Goal: Task Accomplishment & Management: Manage account settings

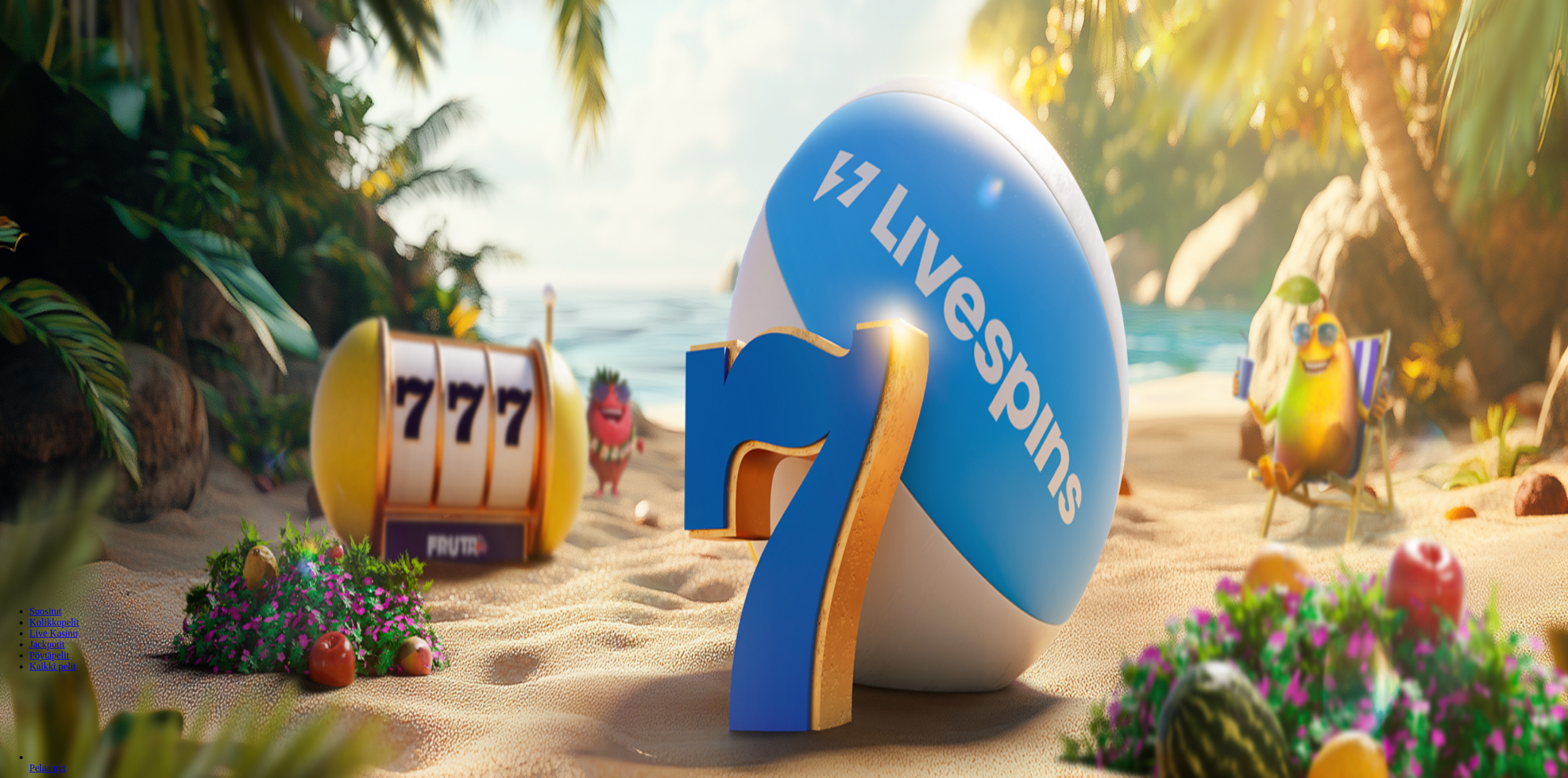
drag, startPoint x: 198, startPoint y: 102, endPoint x: 99, endPoint y: 104, distance: 99.0
click at [99, 109] on div "1h 6m 47s Taso 29 Onni [PERSON_NAME] € 0.09 Talletus € 0.09 Kasino Live Kasino …" at bounding box center [784, 201] width 1558 height 391
type input "**"
click at [83, 385] on span "TALLETA JA PELAA" at bounding box center [47, 389] width 74 height 9
click at [65, 118] on button "Talletus € 0.09" at bounding box center [35, 111] width 60 height 13
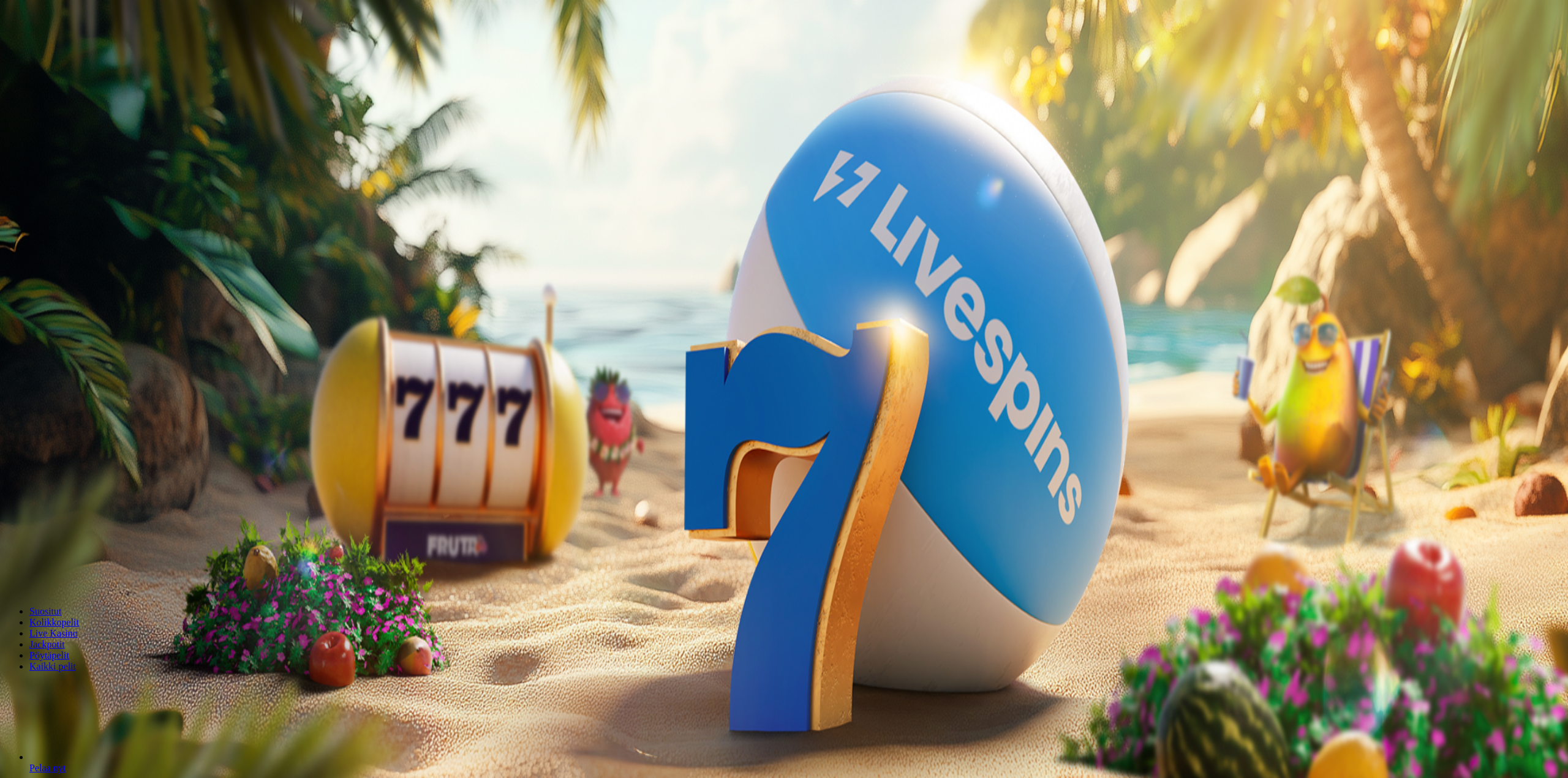
drag, startPoint x: 154, startPoint y: 91, endPoint x: 147, endPoint y: 97, distance: 9.2
click at [141, 267] on div "€50 €150 €250 *** € TALLETA JA PELAA 200 kierrätysvapaata ilmaiskierrosta ensit…" at bounding box center [784, 331] width 1558 height 130
drag, startPoint x: 163, startPoint y: 98, endPoint x: 86, endPoint y: 113, distance: 78.4
click at [86, 113] on div "1h 8m 28s Taso 29 Onni [PERSON_NAME] € 0.09 Talletus € 0.09 Kasino Live Kasino …" at bounding box center [784, 201] width 1558 height 391
type input "**"
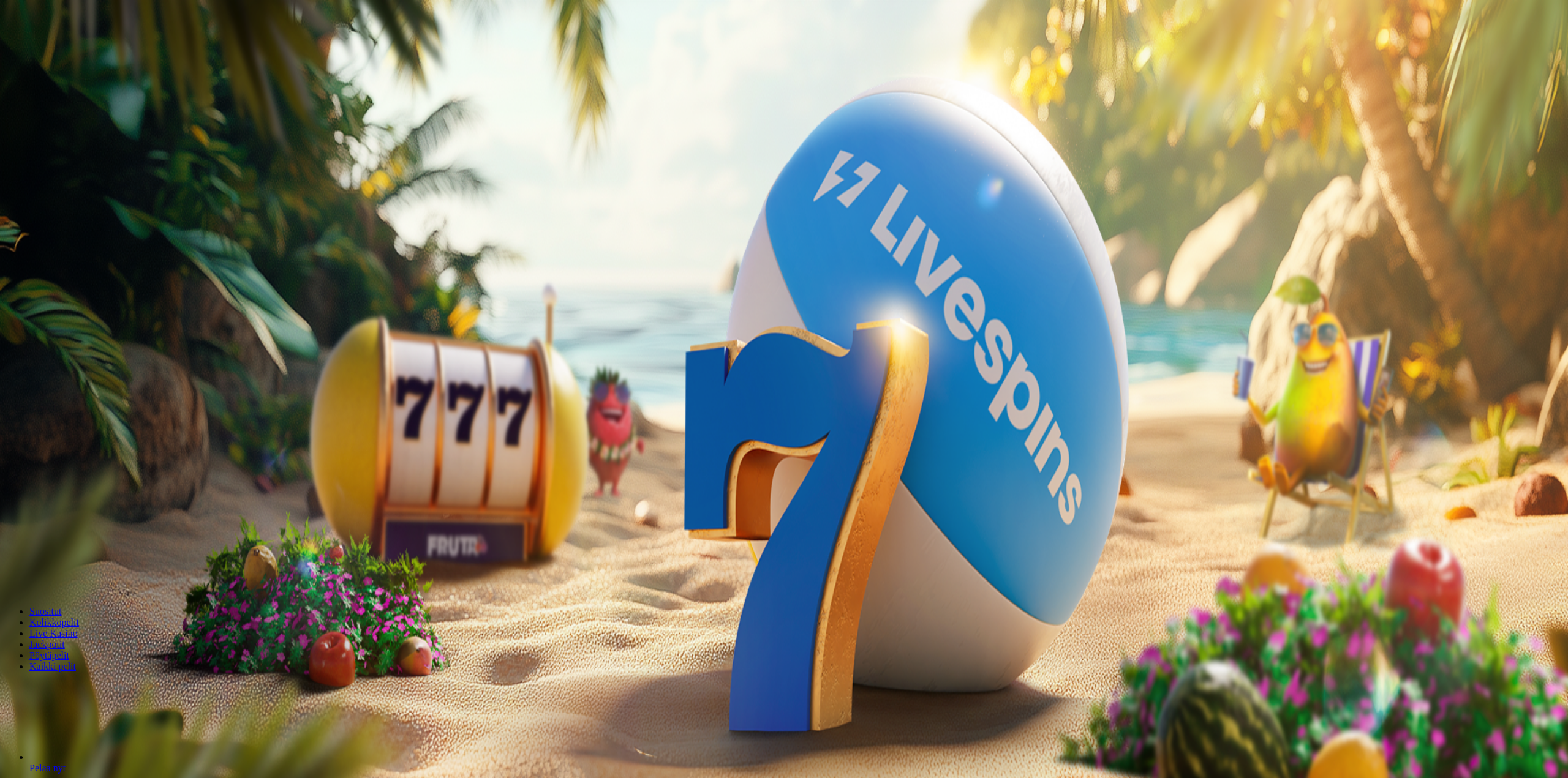
click at [83, 385] on span "TALLETA JA PELAA" at bounding box center [47, 389] width 74 height 9
click at [551, 288] on div at bounding box center [784, 288] width 1558 height 0
click at [536, 313] on div "200 Ilmaiskierrosta €50 €150 €250 *** € € Talleta ja pelaa 200 kierrätysvapaata…" at bounding box center [783, 378] width 1555 height 176
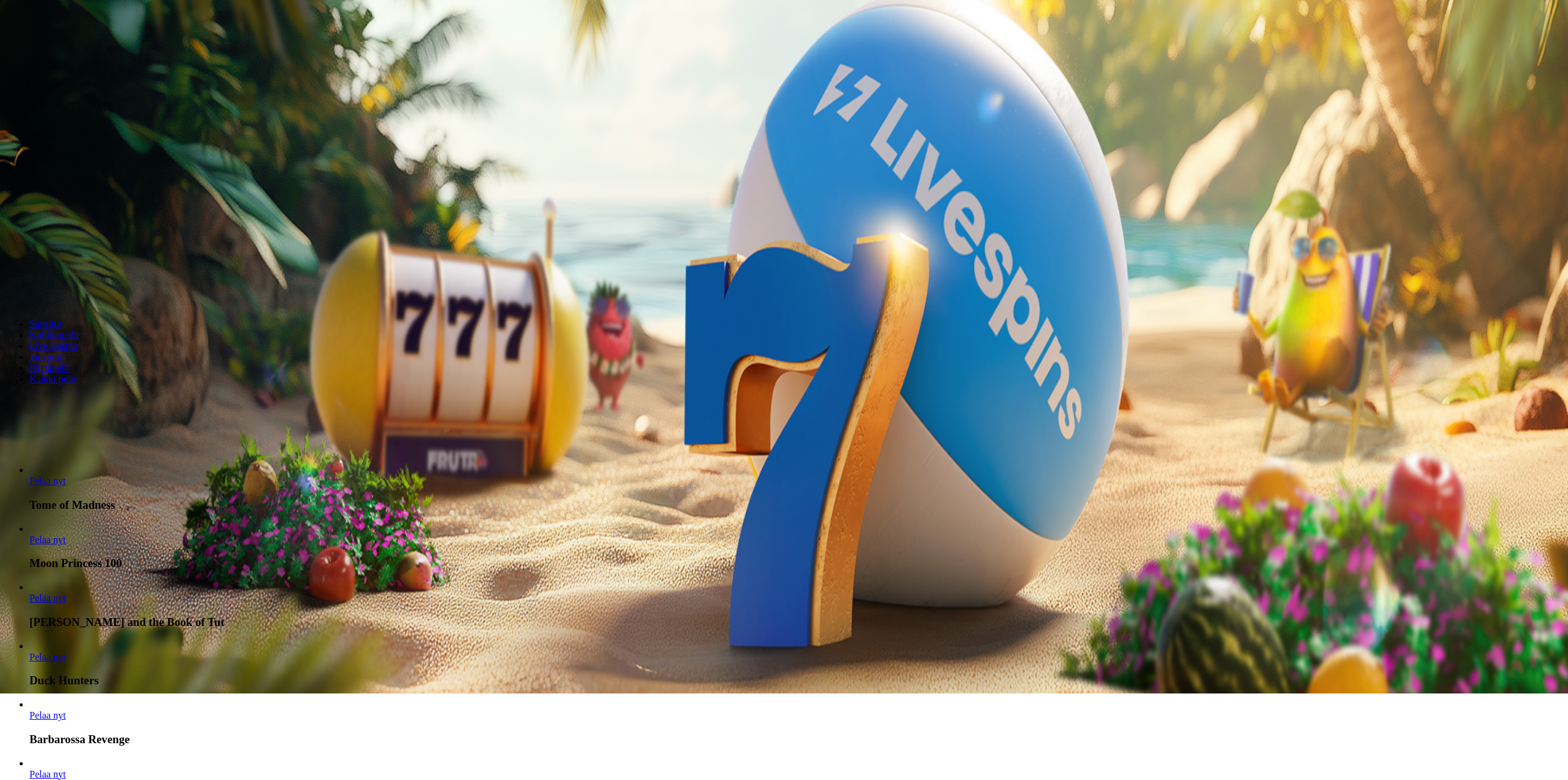
scroll to position [368, 0]
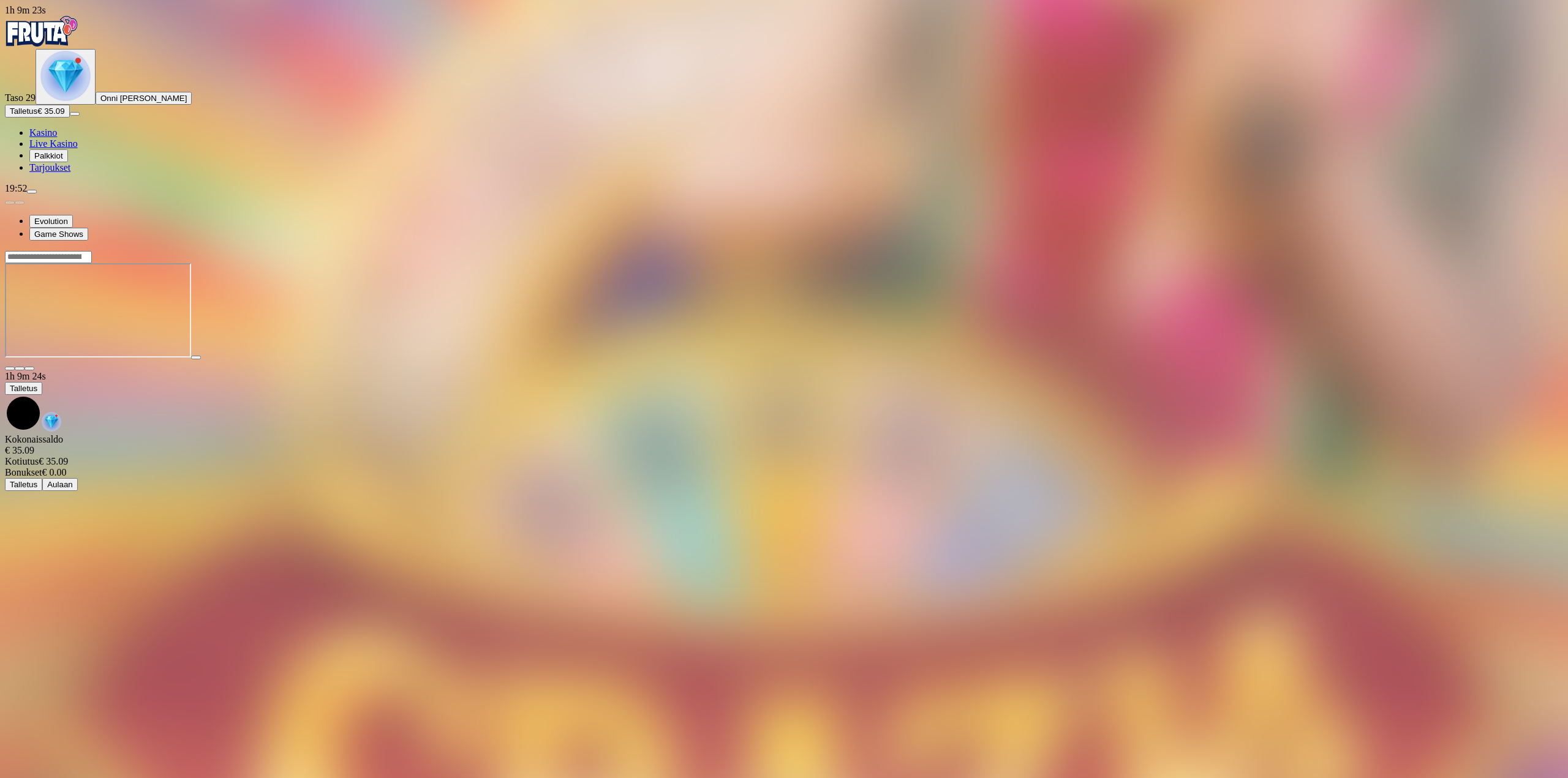
click at [30, 368] on span "fullscreen icon" at bounding box center [30, 368] width 0 height 0
click at [32, 191] on span "menu icon" at bounding box center [32, 191] width 0 height 0
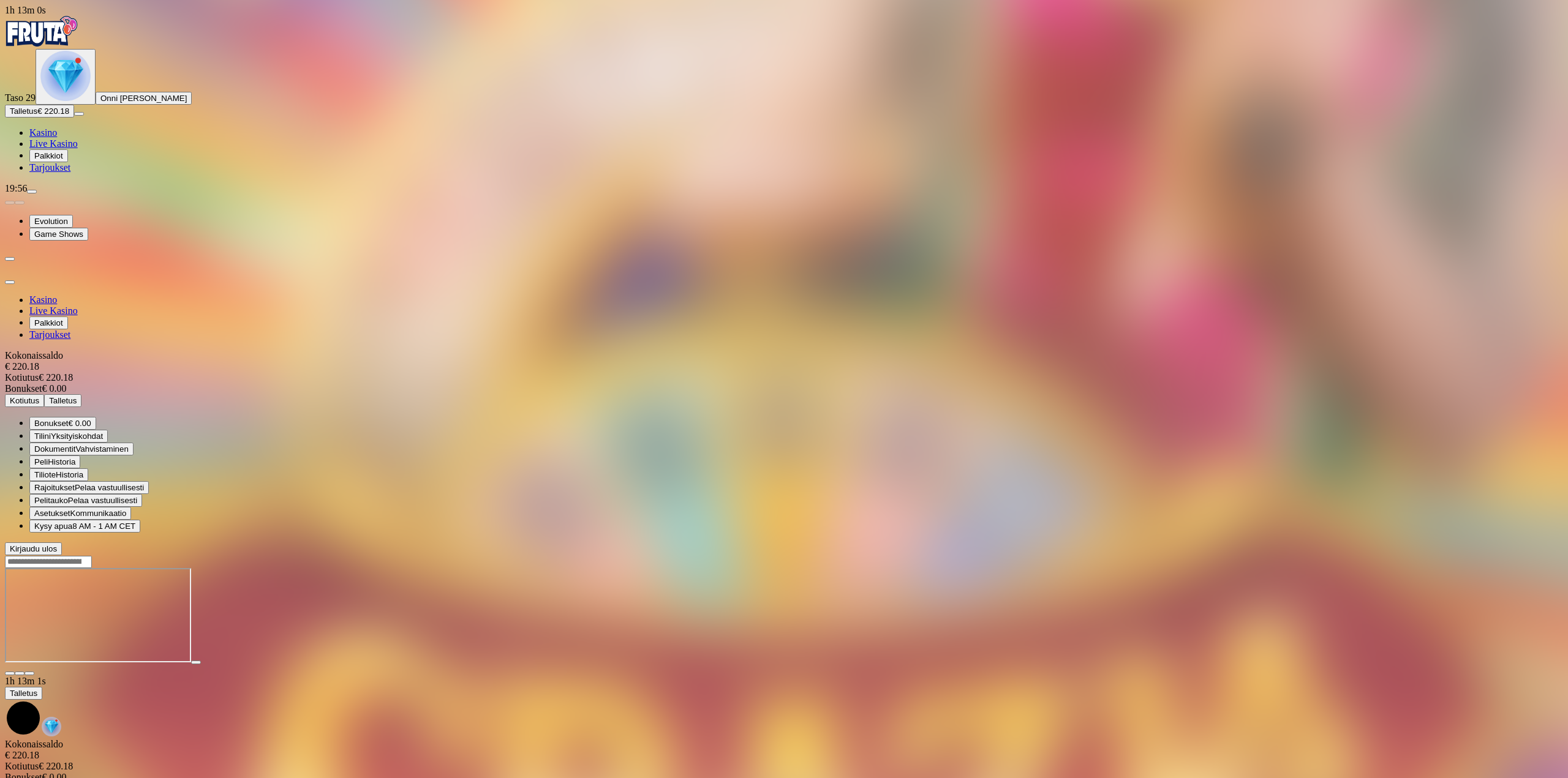
click at [694, 555] on div at bounding box center [784, 555] width 1558 height 0
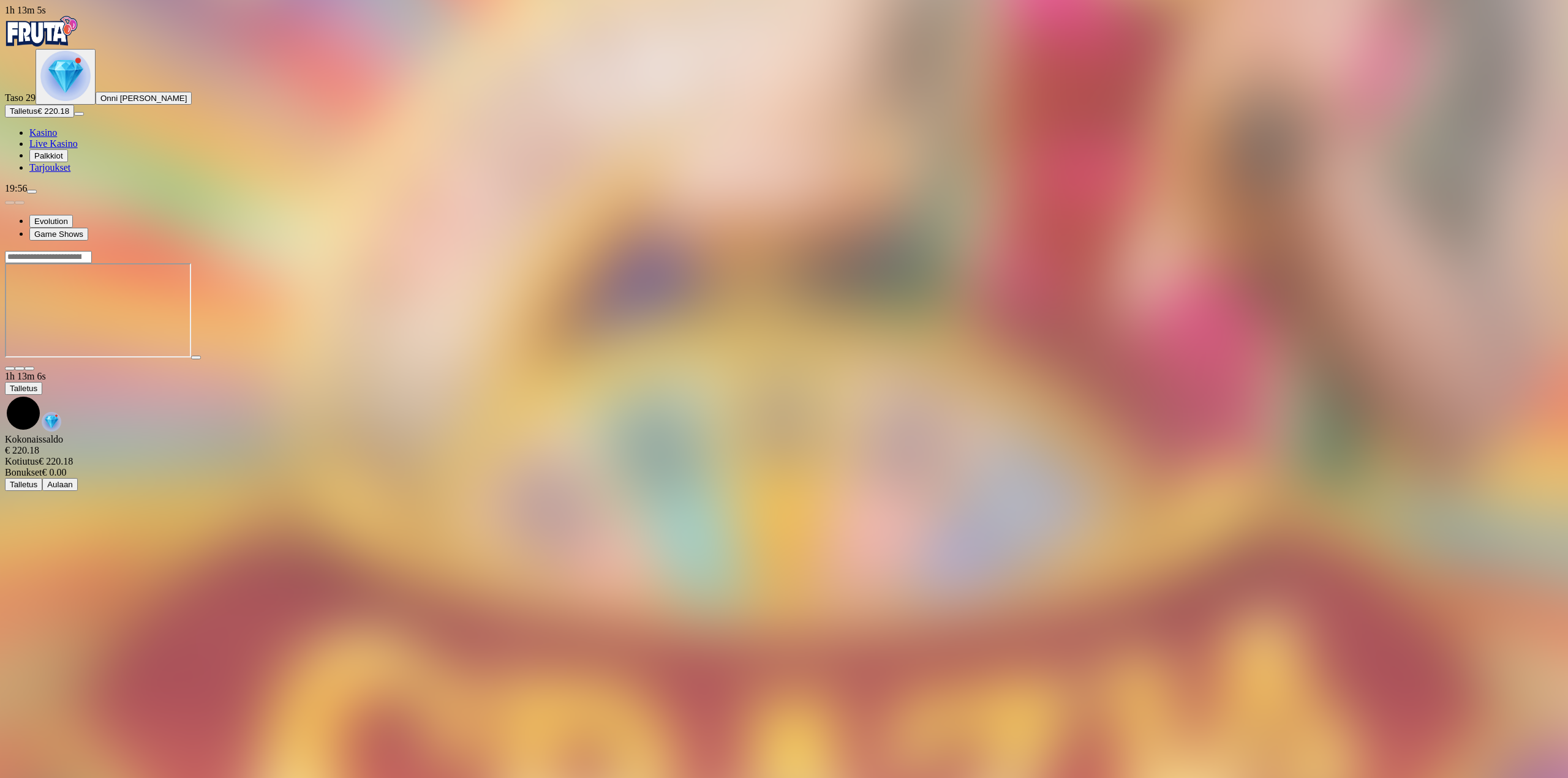
click at [36, 193] on button "menu" at bounding box center [32, 191] width 10 height 3
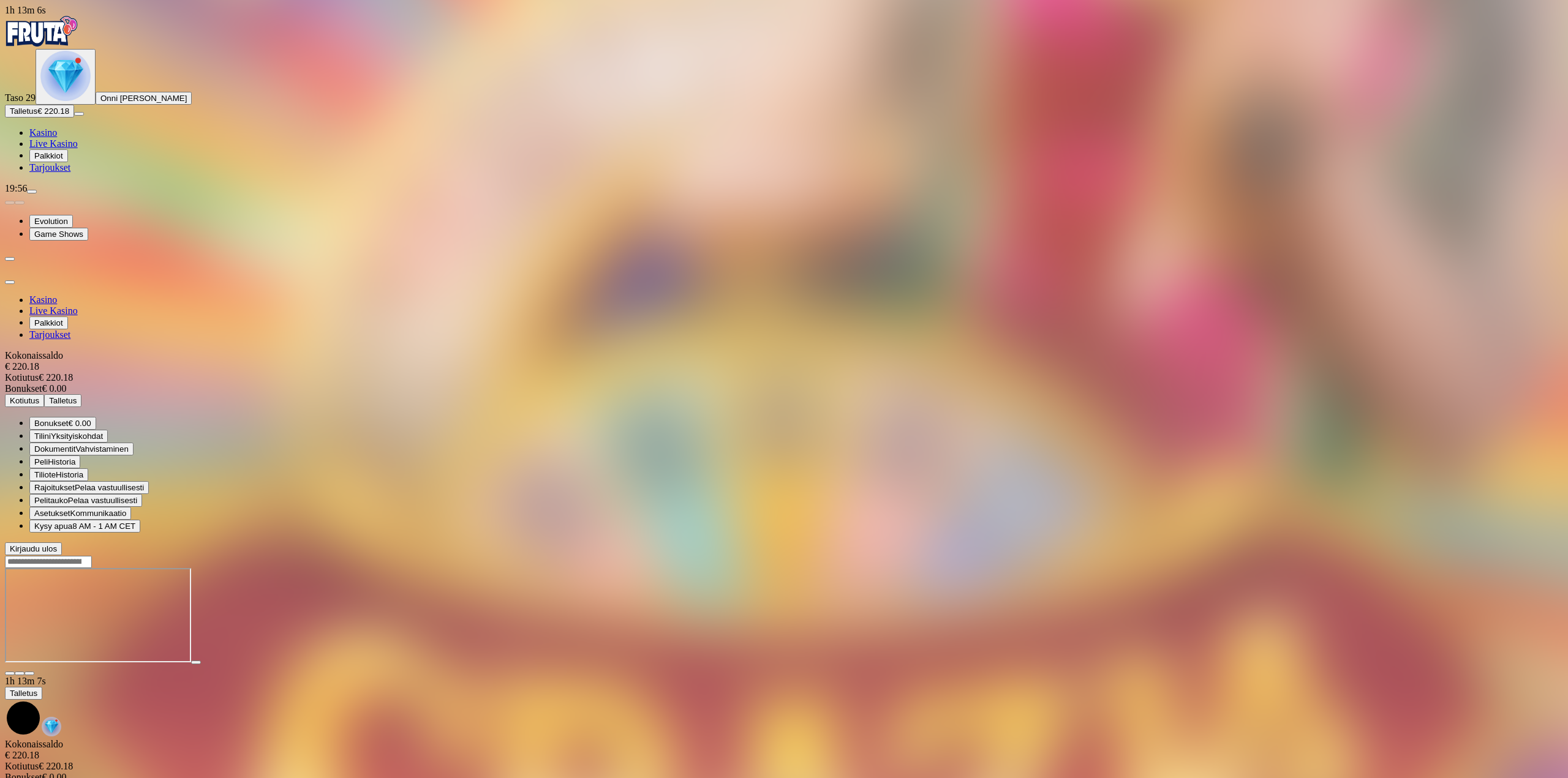
click at [39, 396] on span "Kotiutus" at bounding box center [25, 400] width 30 height 9
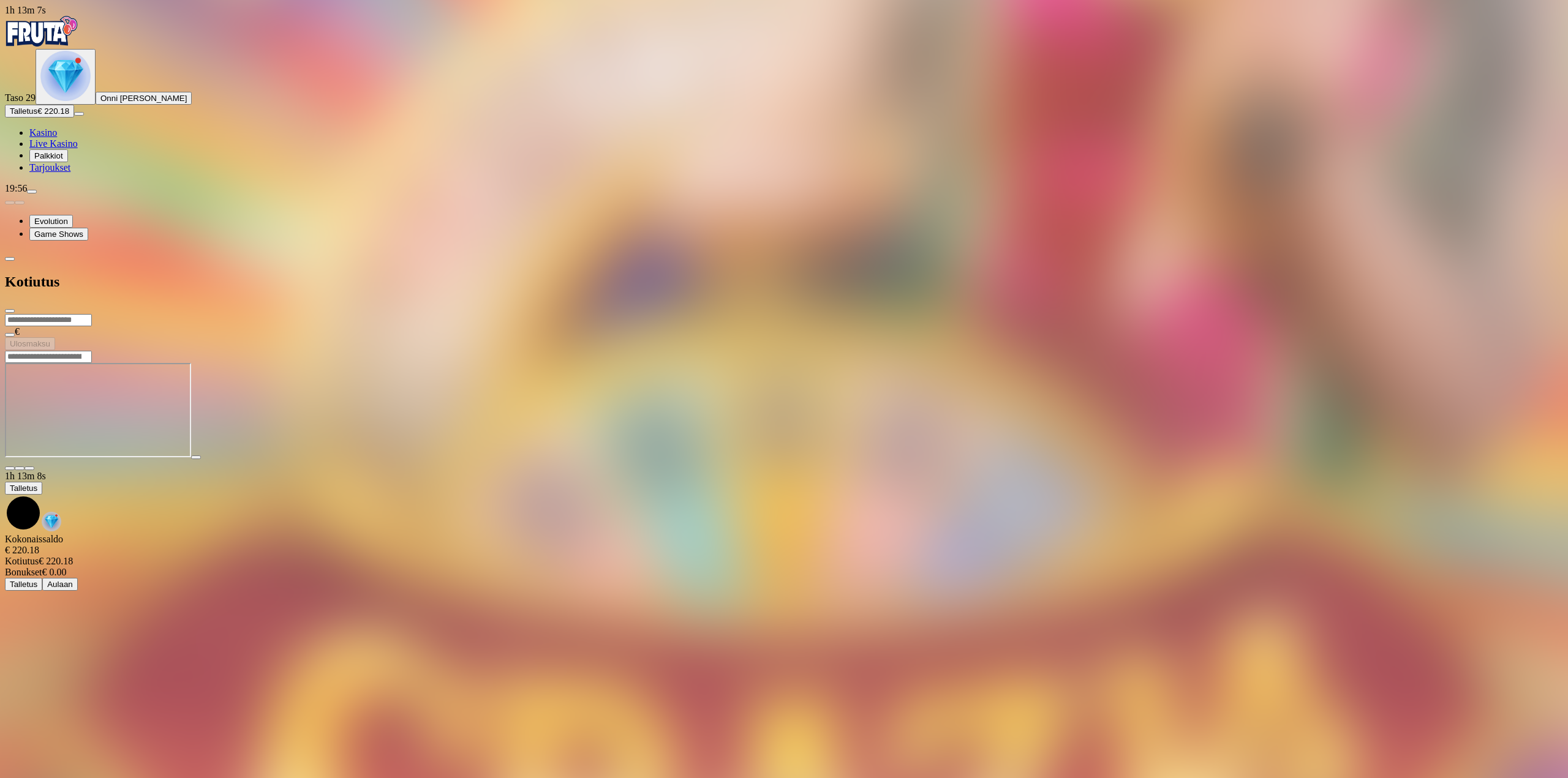
click at [91, 314] on input "number" at bounding box center [48, 320] width 87 height 12
type input "***"
click at [50, 339] on span "Ulosmaksu" at bounding box center [30, 344] width 41 height 9
click at [10, 311] on span "close icon" at bounding box center [10, 311] width 0 height 0
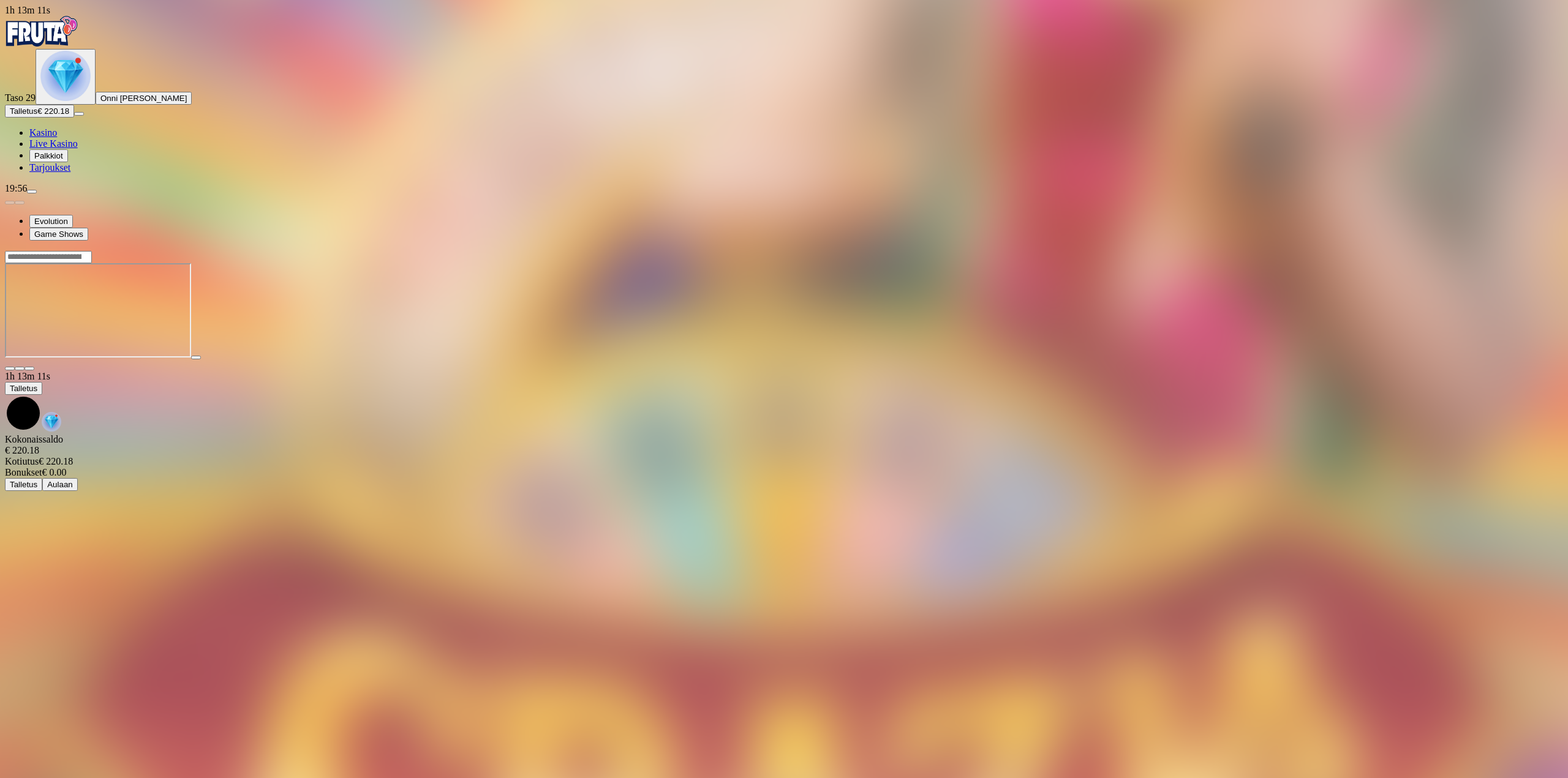
click at [30, 368] on span "fullscreen icon" at bounding box center [30, 368] width 0 height 0
click at [32, 191] on span "menu icon" at bounding box center [32, 191] width 0 height 0
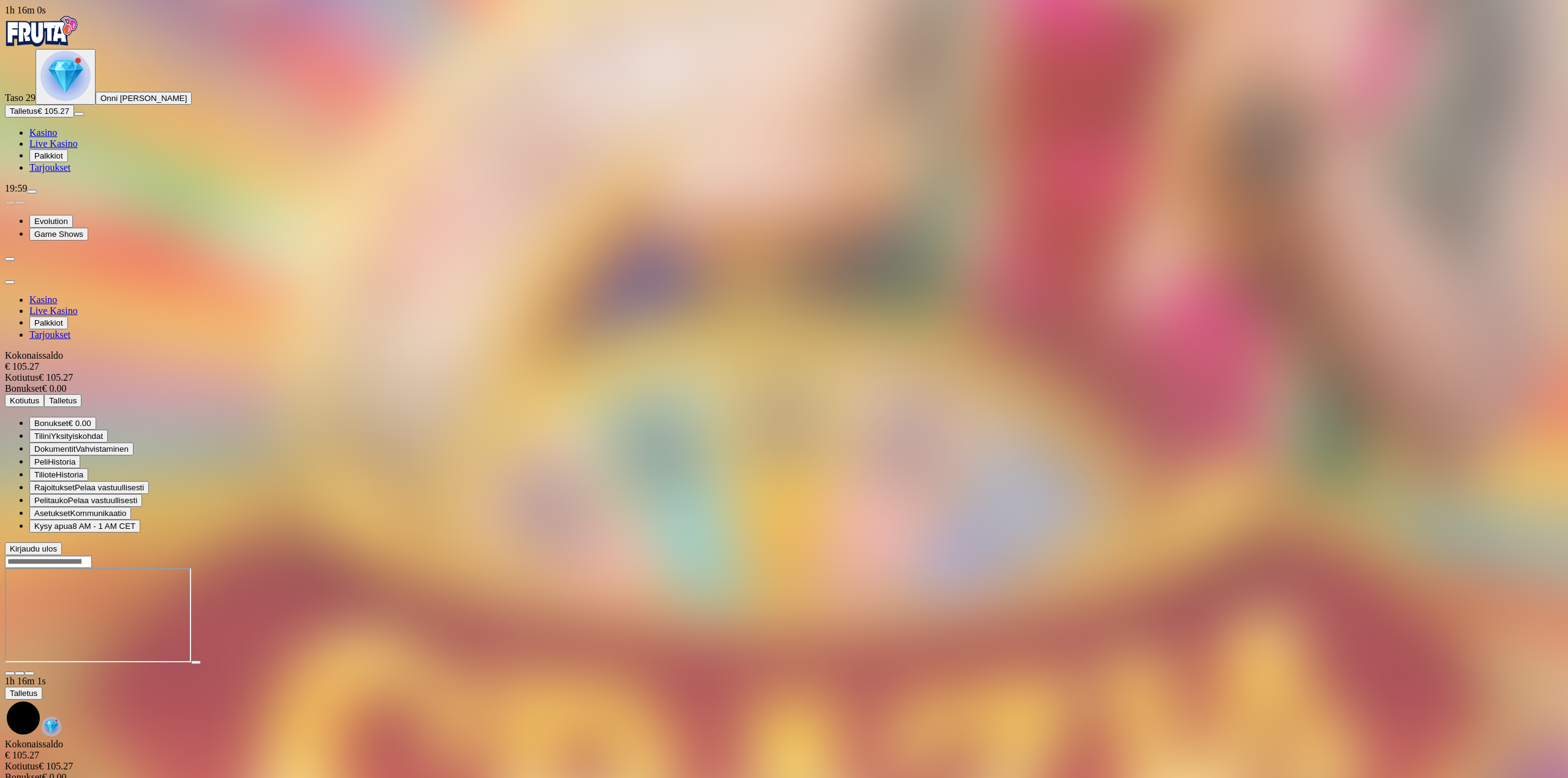
click at [39, 396] on span "Kotiutus" at bounding box center [25, 400] width 30 height 9
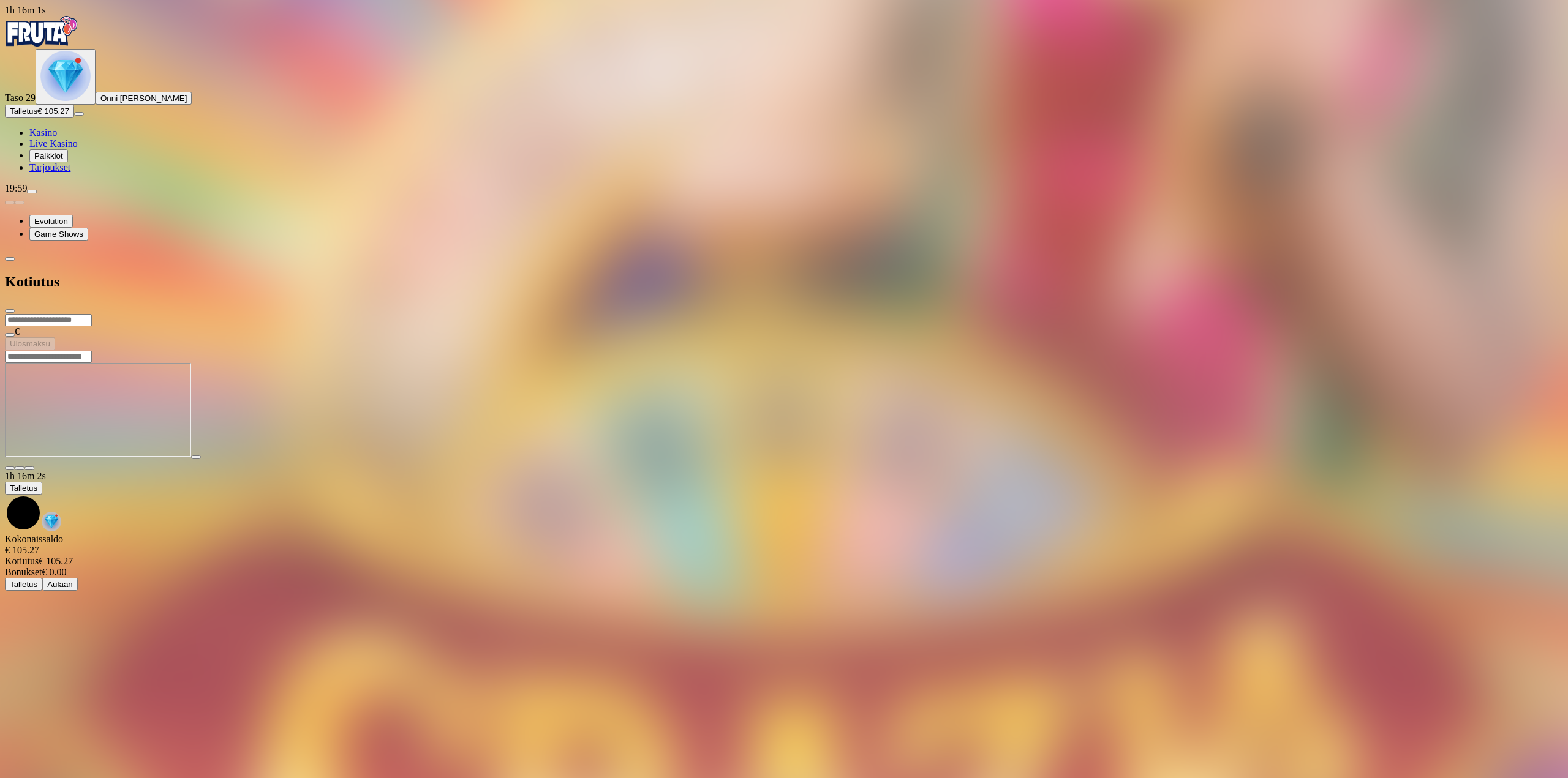
click at [91, 314] on input "number" at bounding box center [48, 320] width 87 height 12
type input "**"
click at [266, 313] on div "** € Ulosmaksu" at bounding box center [784, 331] width 1558 height 36
click at [50, 339] on span "Ulosmaksu" at bounding box center [30, 344] width 41 height 9
click at [10, 311] on span "close icon" at bounding box center [10, 311] width 0 height 0
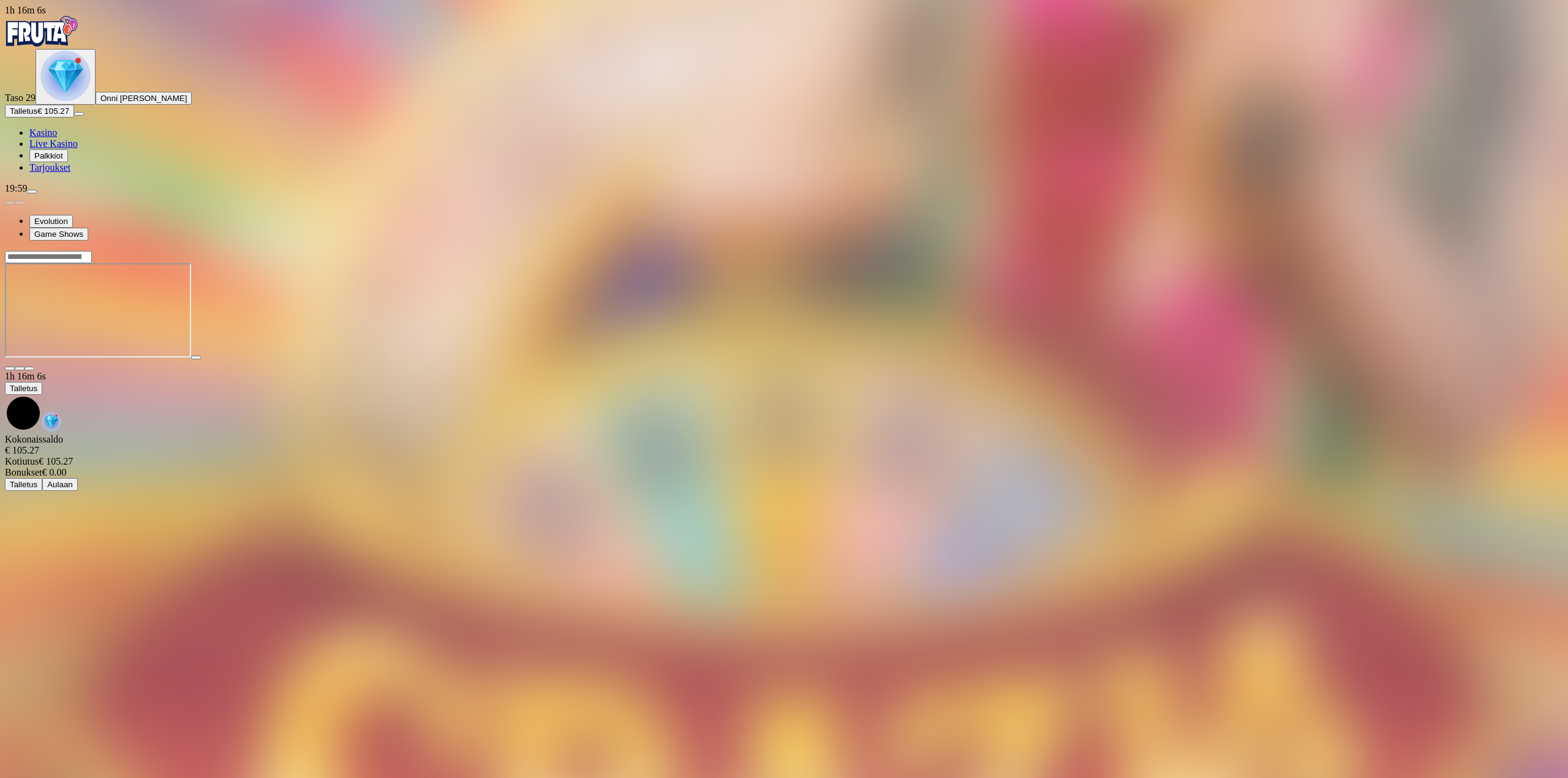
click at [34, 367] on button "button" at bounding box center [30, 368] width 10 height 3
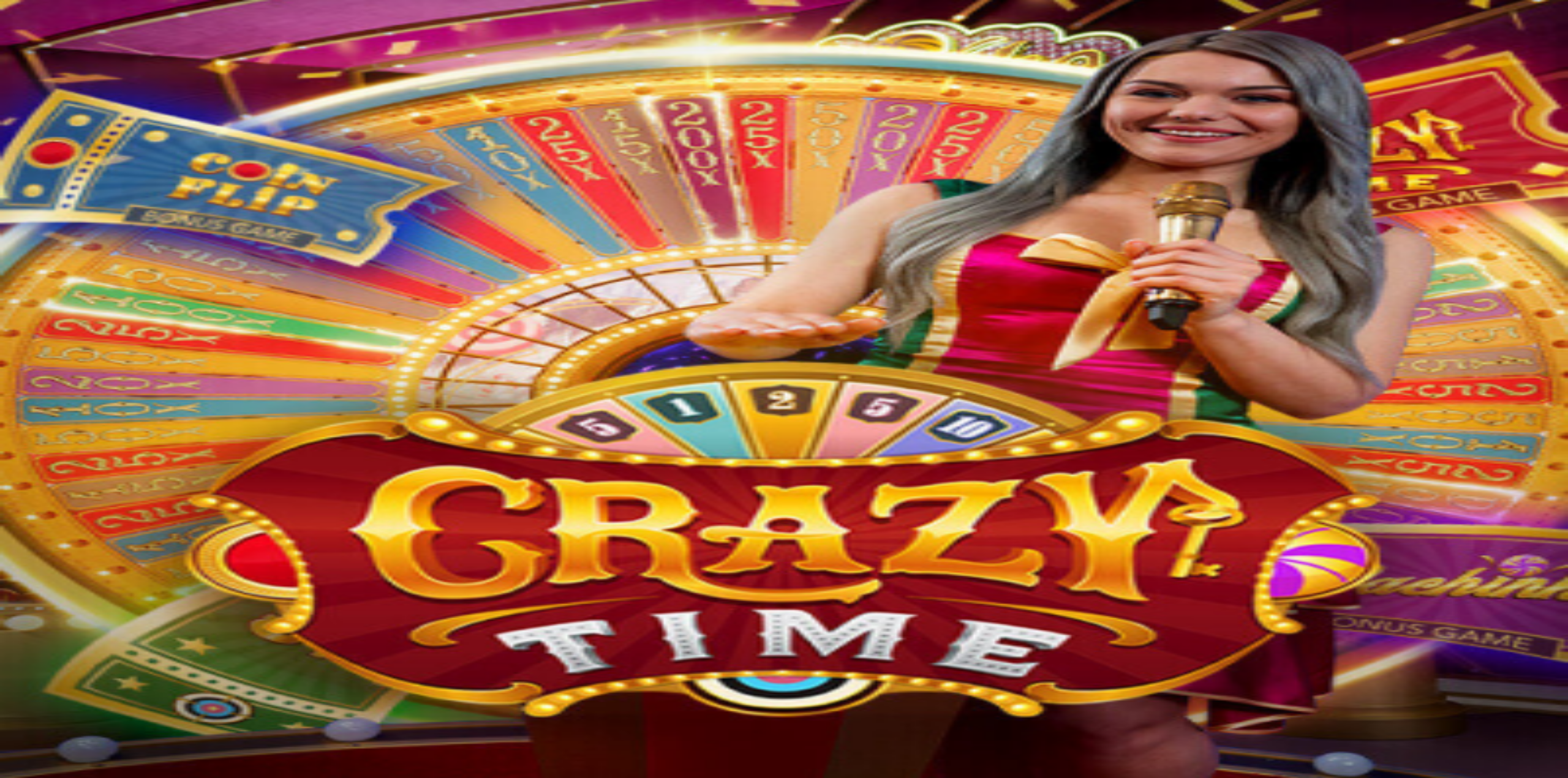
click at [30, 368] on span "fullscreen icon" at bounding box center [30, 368] width 0 height 0
click at [127, 194] on div "20:02" at bounding box center [784, 188] width 1558 height 11
click at [32, 191] on span "menu icon" at bounding box center [32, 191] width 0 height 0
click at [39, 396] on span "Kotiutus" at bounding box center [25, 400] width 30 height 9
click at [91, 314] on input "number" at bounding box center [48, 320] width 87 height 12
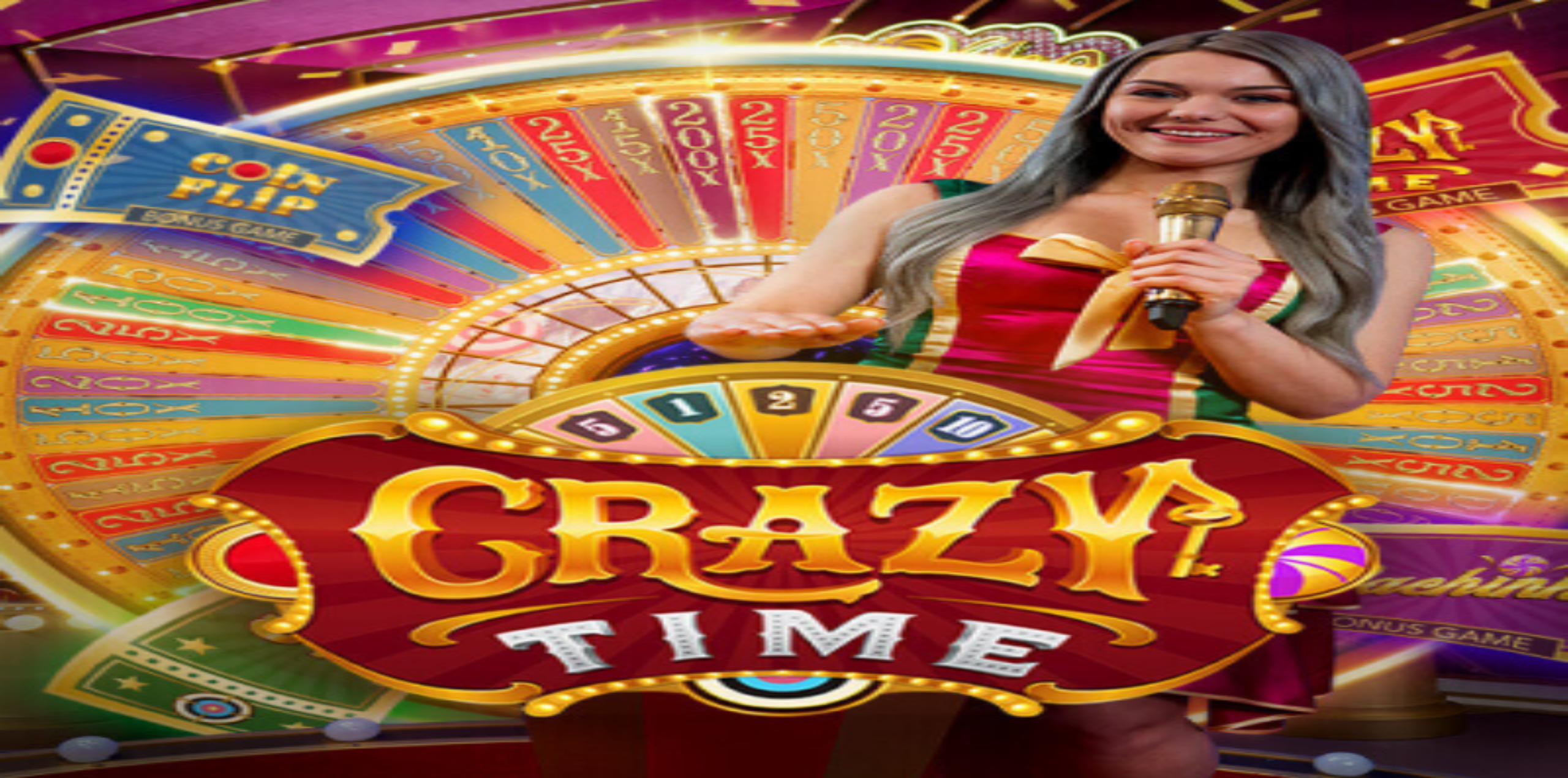
type input "**"
click at [55, 337] on button "Ulosmaksu" at bounding box center [30, 343] width 50 height 13
click at [10, 311] on span "close icon" at bounding box center [10, 311] width 0 height 0
click at [1483, 251] on div at bounding box center [784, 311] width 1558 height 120
click at [30, 368] on span "fullscreen icon" at bounding box center [30, 368] width 0 height 0
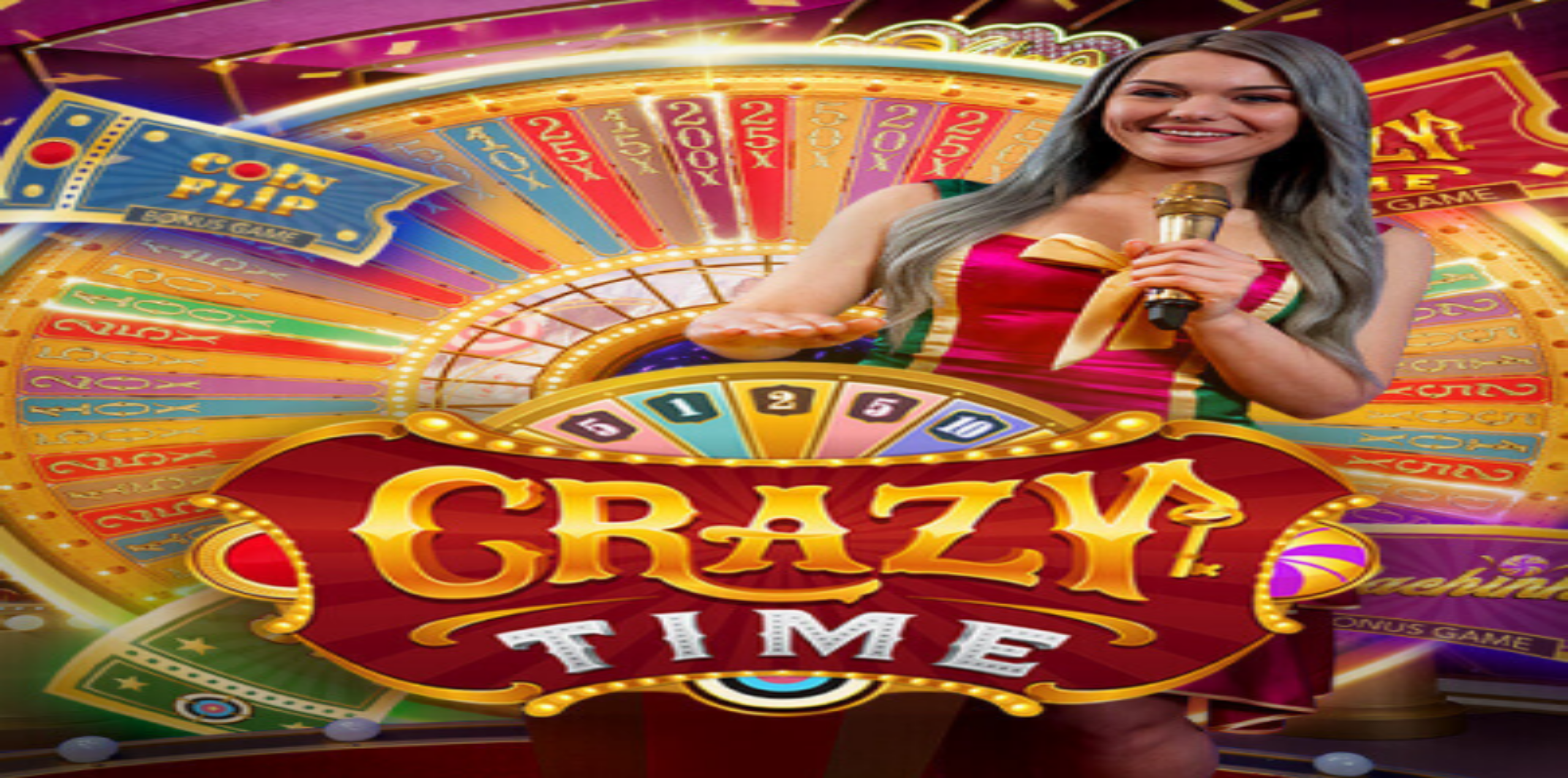
click at [63, 49] on div "Primary" at bounding box center [784, 32] width 1558 height 33
click at [74, 40] on img "Primary" at bounding box center [42, 31] width 74 height 30
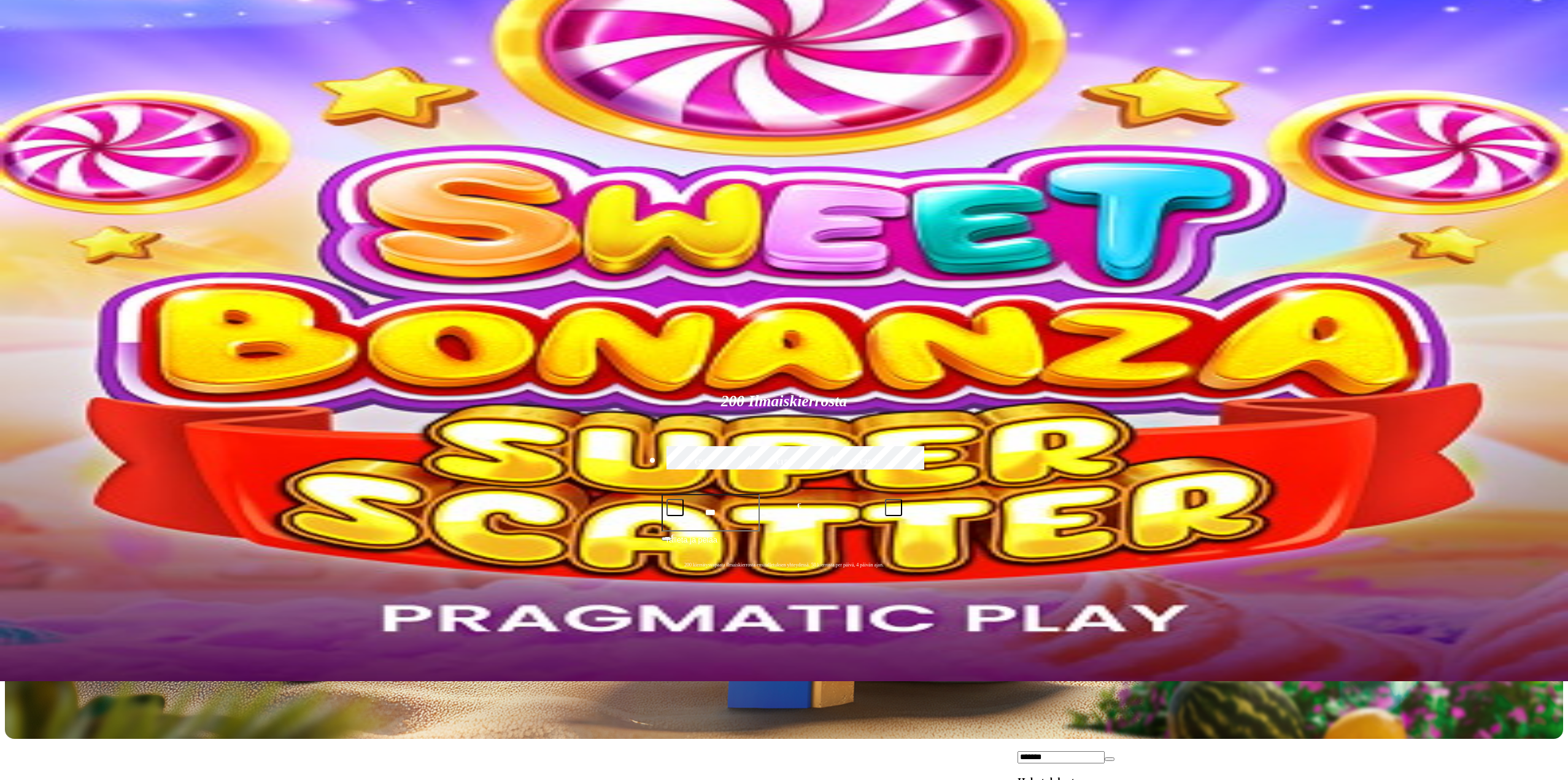
scroll to position [123, 0]
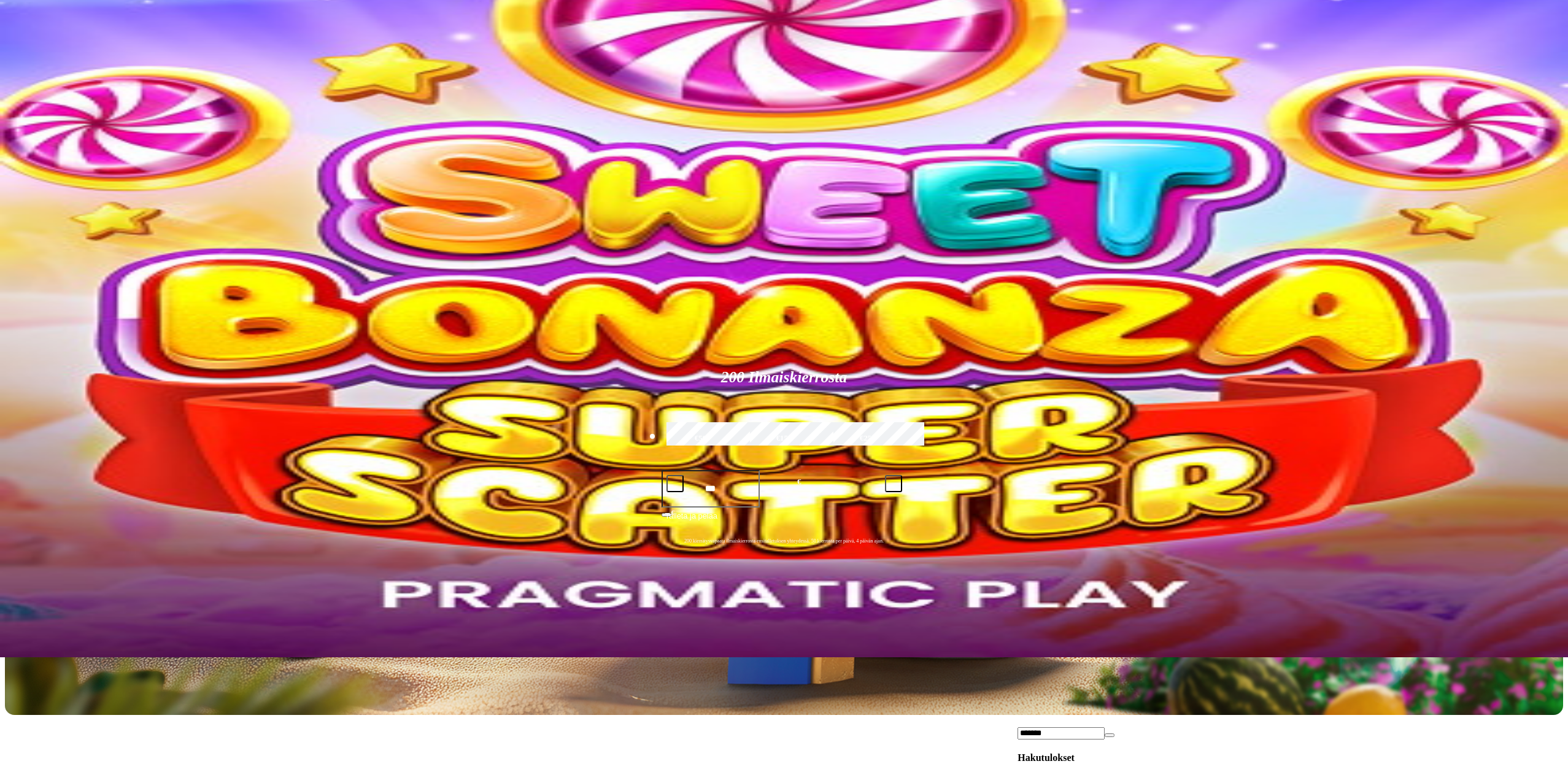
type input "*******"
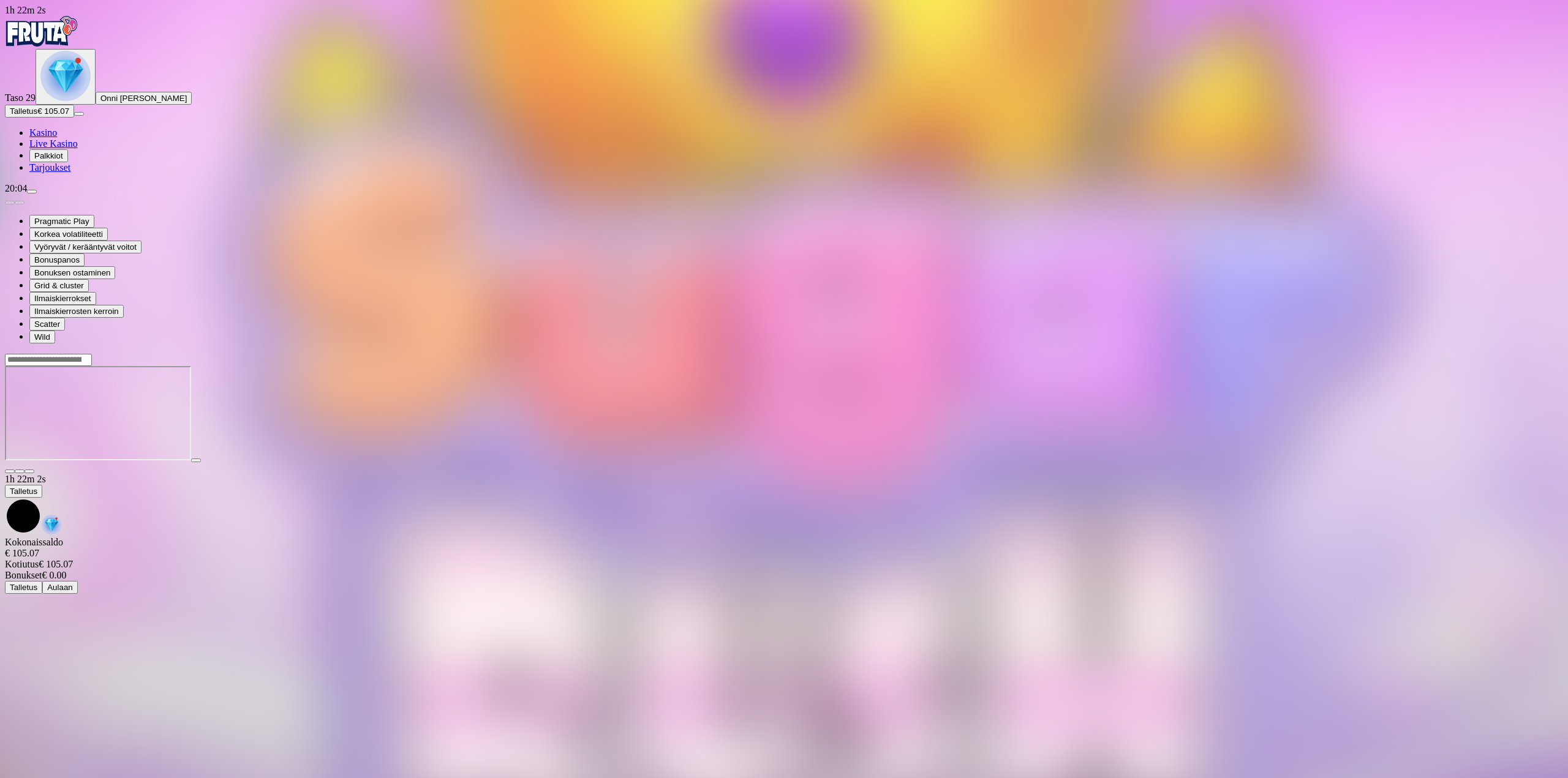
click at [34, 470] on button "button" at bounding box center [30, 472] width 10 height 3
click at [60, 46] on img "Primary" at bounding box center [42, 31] width 74 height 30
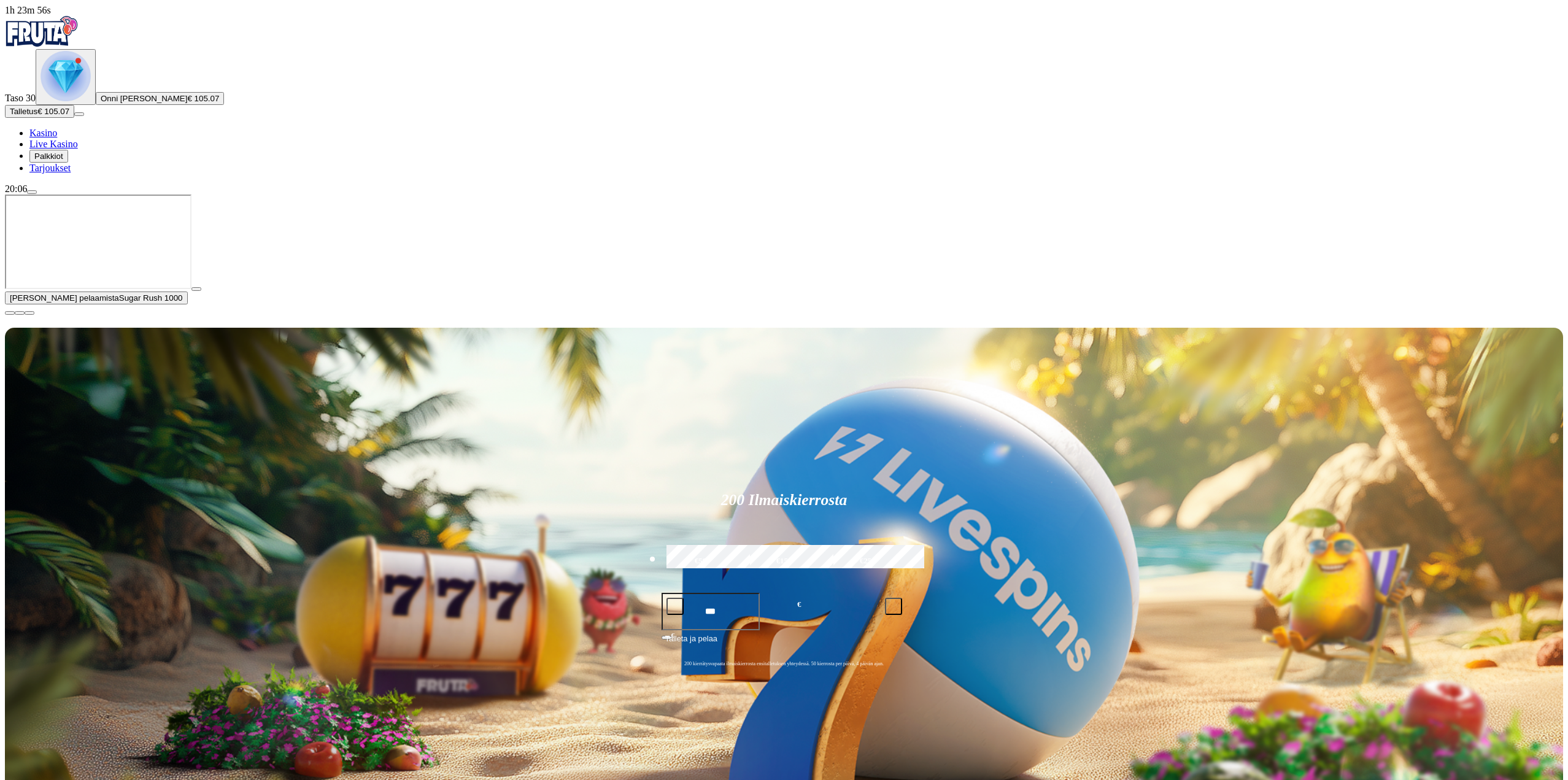
click at [10, 313] on span "close icon" at bounding box center [10, 313] width 0 height 0
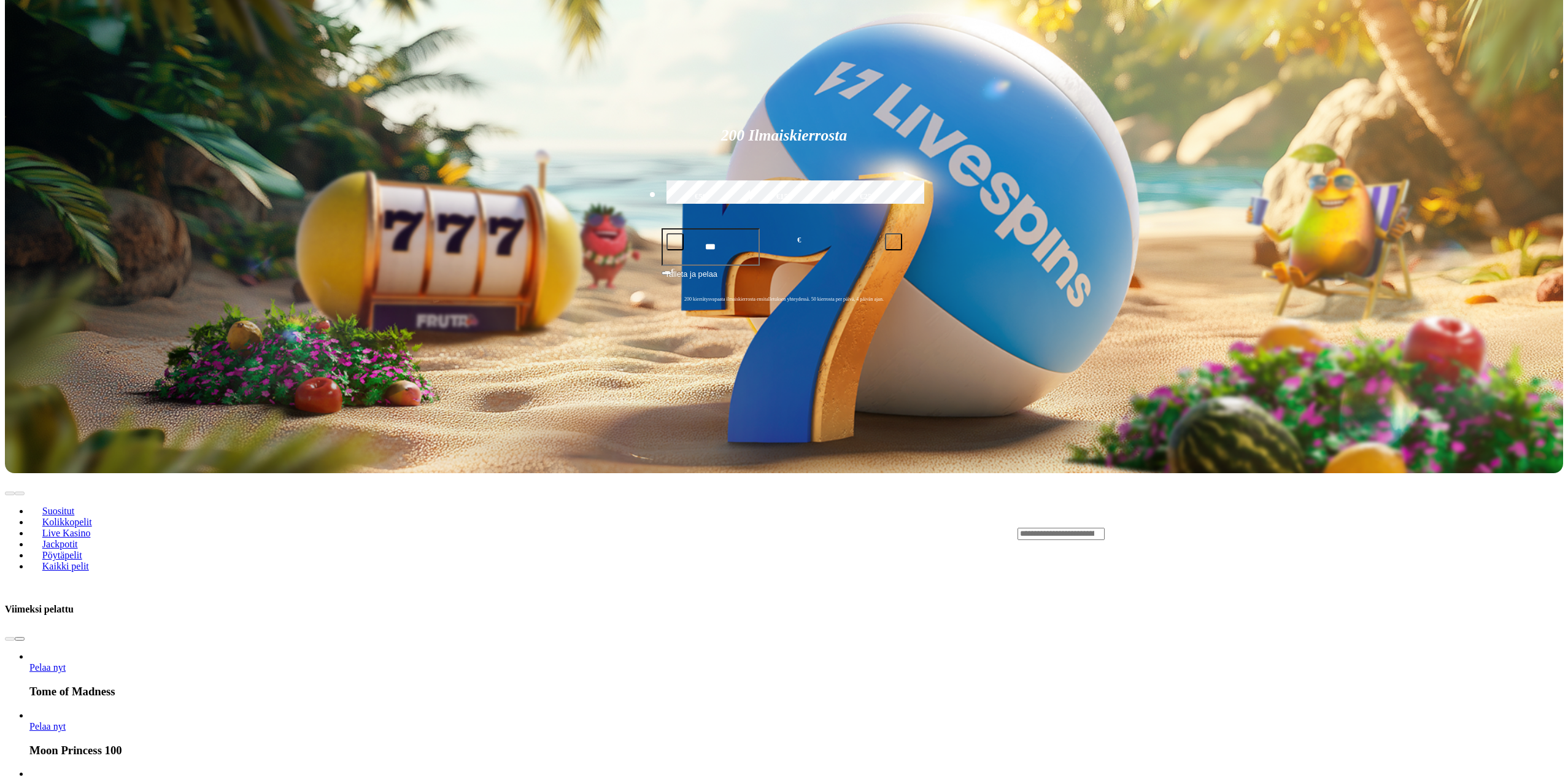
scroll to position [245, 0]
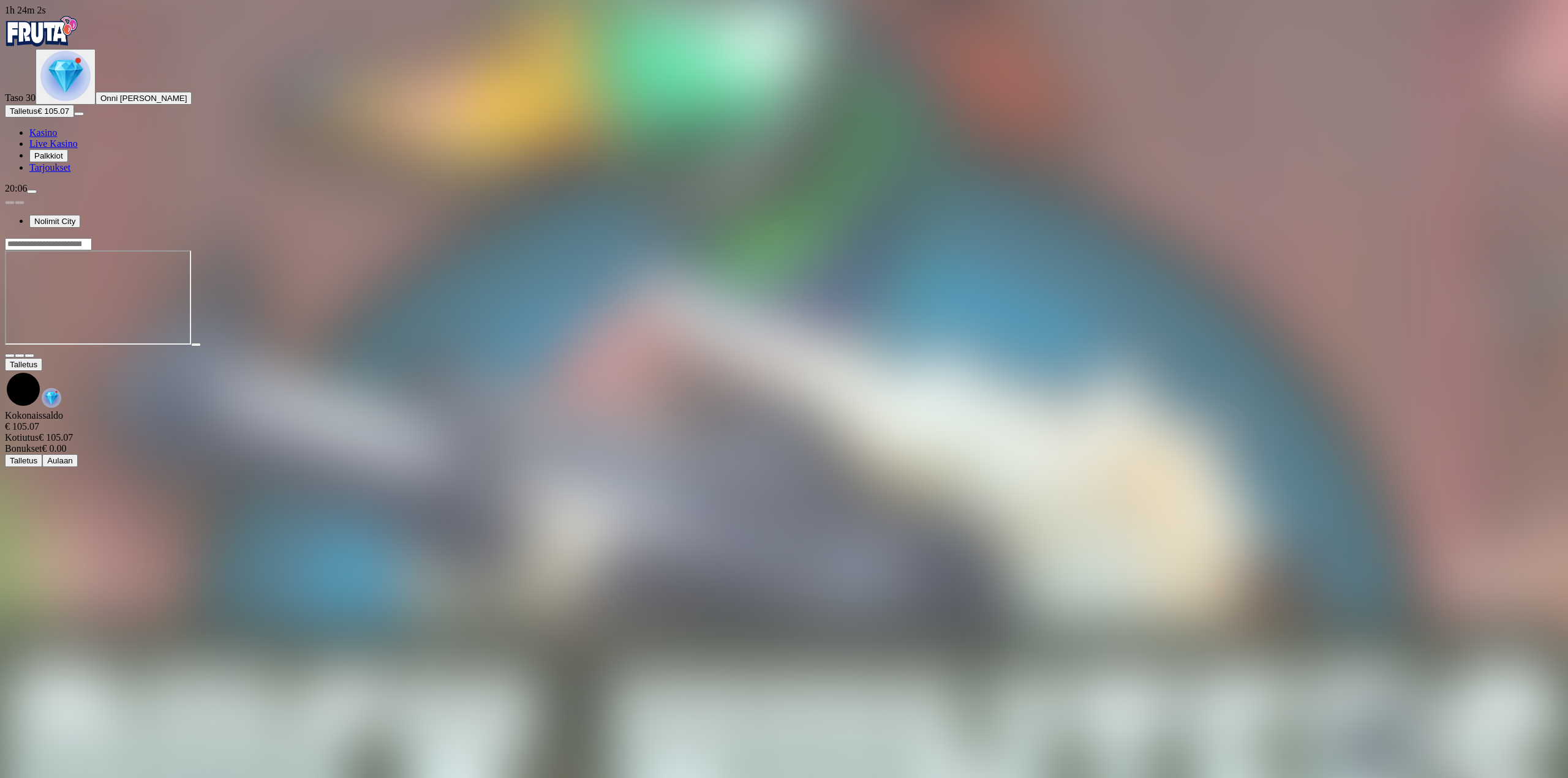
click at [34, 354] on button "button" at bounding box center [30, 356] width 10 height 3
